Goal: Navigation & Orientation: Find specific page/section

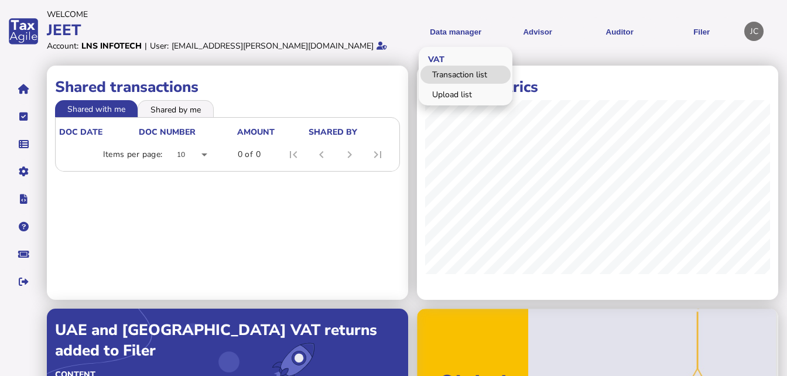
click at [457, 72] on link "Transaction list" at bounding box center [466, 75] width 90 height 18
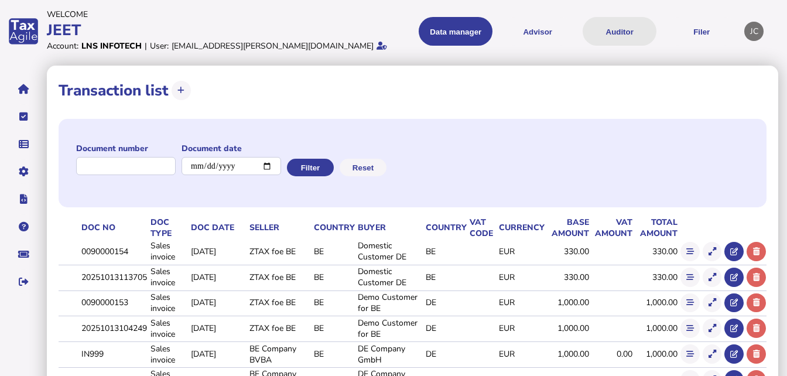
click at [607, 27] on button "Auditor" at bounding box center [620, 31] width 74 height 29
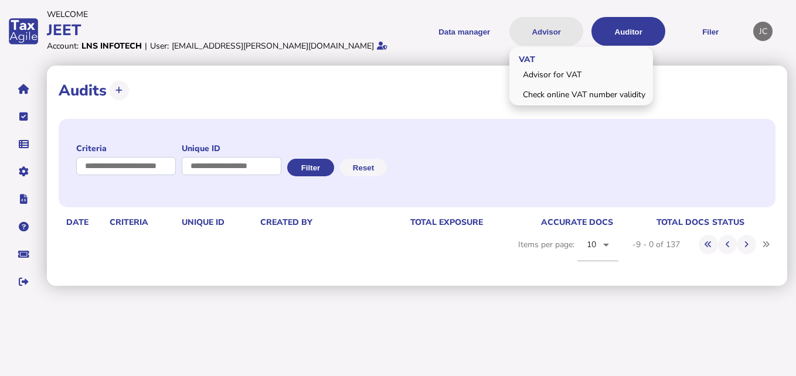
click at [553, 28] on button "Advisor" at bounding box center [546, 31] width 74 height 29
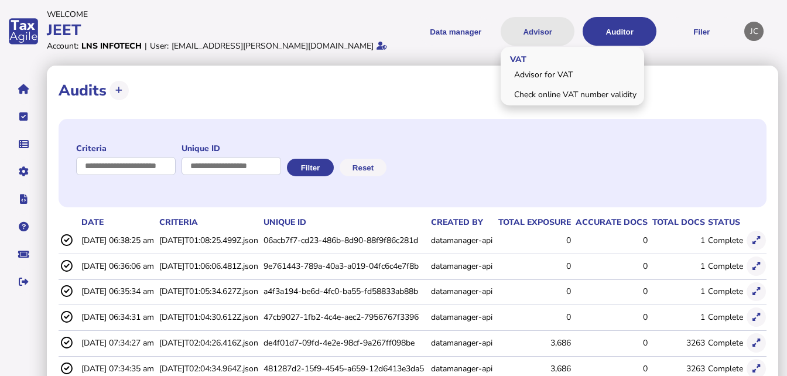
click at [553, 28] on button "Advisor" at bounding box center [538, 31] width 74 height 29
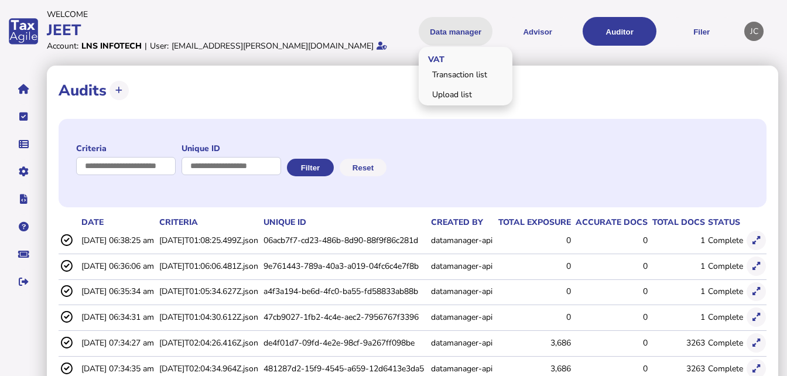
click at [458, 18] on button "Data manager" at bounding box center [456, 31] width 74 height 29
click at [457, 81] on link "Transaction list" at bounding box center [466, 75] width 90 height 18
